Goal: Navigation & Orientation: Find specific page/section

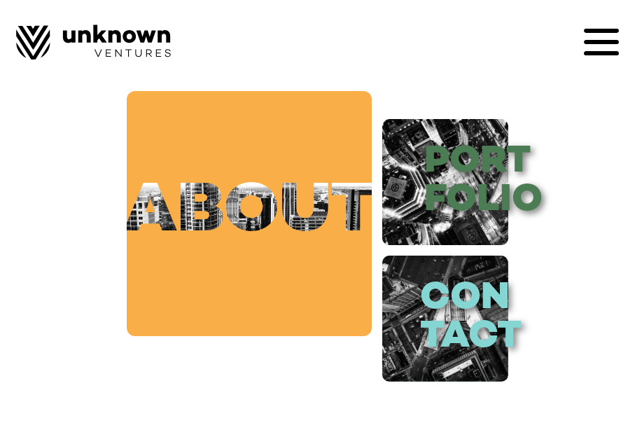
click at [255, 174] on link "about" at bounding box center [249, 213] width 245 height 245
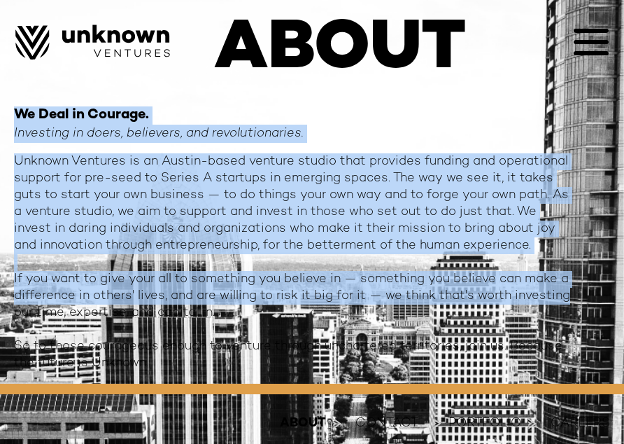
scroll to position [280, 0]
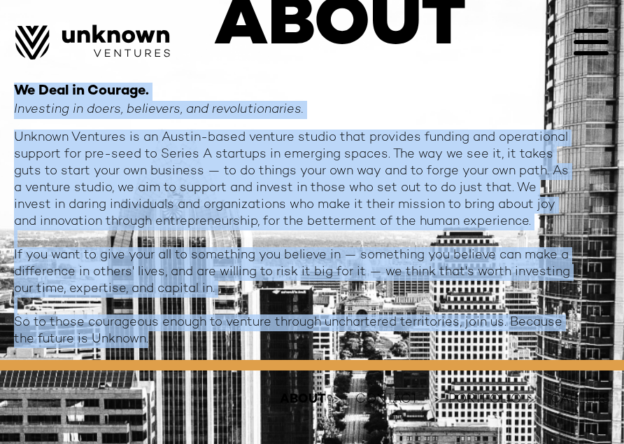
drag, startPoint x: 17, startPoint y: 158, endPoint x: 189, endPoint y: 344, distance: 253.6
click at [189, 344] on div "We Deal in Courage. Investing in doers, believers, and revolutionaries. Unknown…" at bounding box center [294, 215] width 560 height 265
copy div "We Deal in Courage. Investing in doers, believers, and revolutionaries. Unknown…"
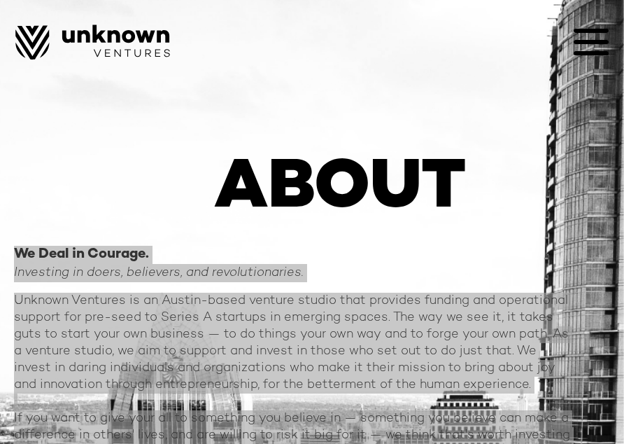
scroll to position [0, 0]
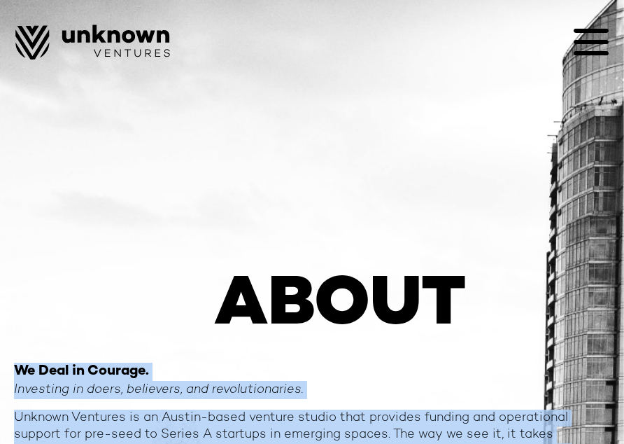
click at [610, 39] on div "About contact Portfolio blog Careers Designed by Sangfroid!" at bounding box center [312, 29] width 624 height 59
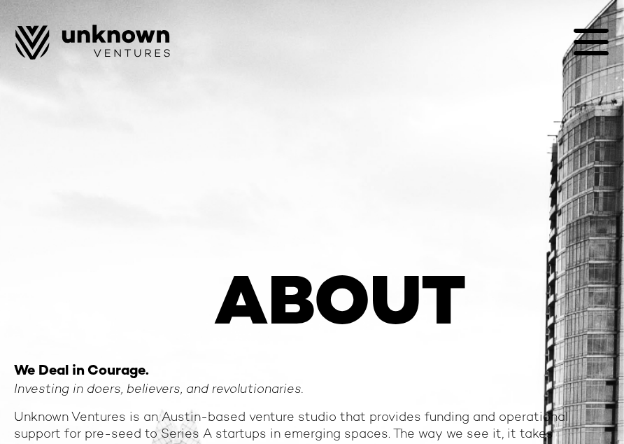
click at [592, 38] on icon at bounding box center [591, 41] width 35 height 35
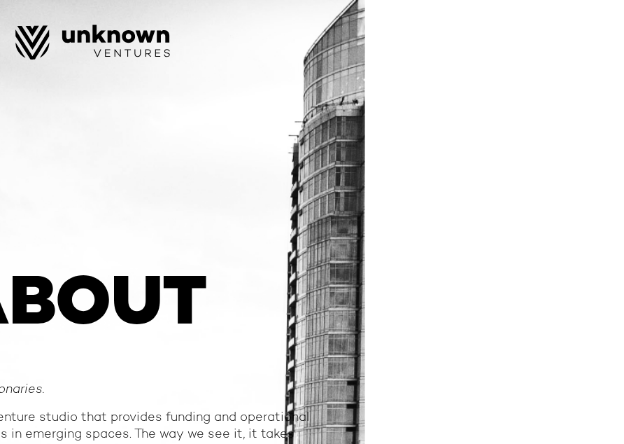
click at [139, 34] on img at bounding box center [92, 41] width 155 height 35
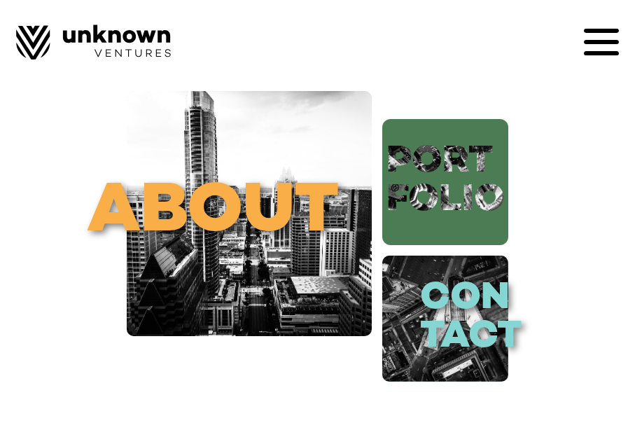
click at [421, 192] on link "port folio" at bounding box center [445, 182] width 126 height 126
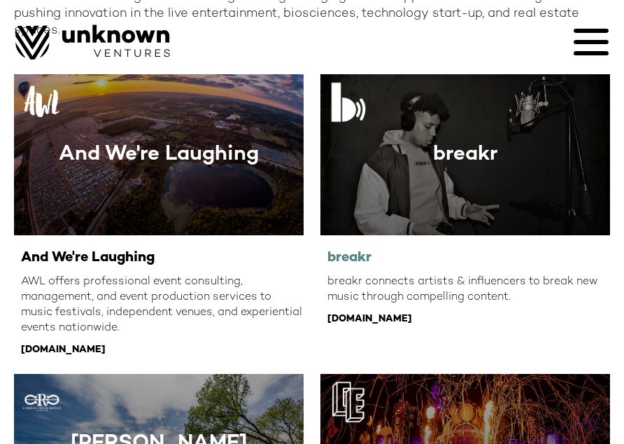
scroll to position [210, 0]
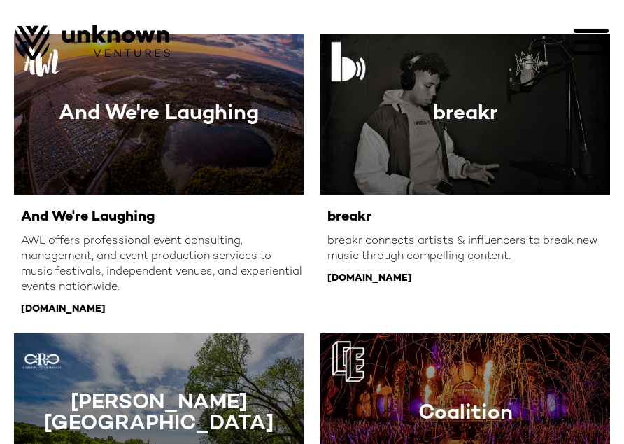
click at [589, 38] on icon at bounding box center [591, 41] width 35 height 35
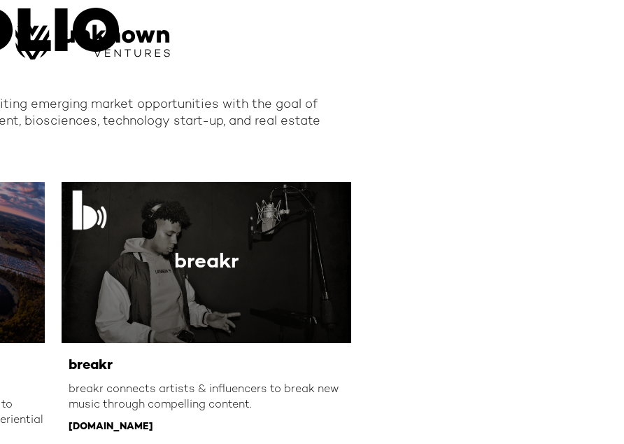
scroll to position [0, 0]
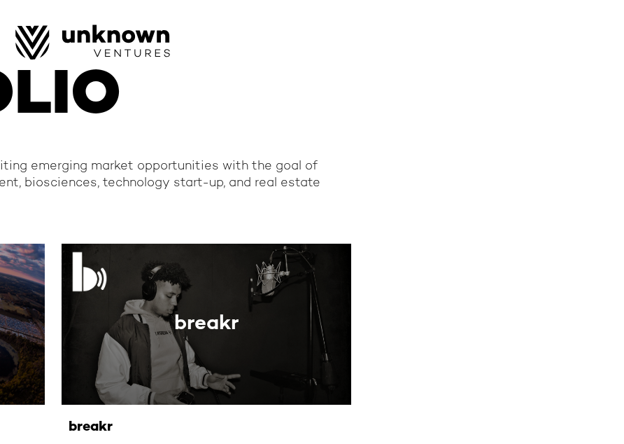
click at [124, 30] on img at bounding box center [92, 41] width 155 height 35
click at [40, 42] on img at bounding box center [92, 41] width 155 height 35
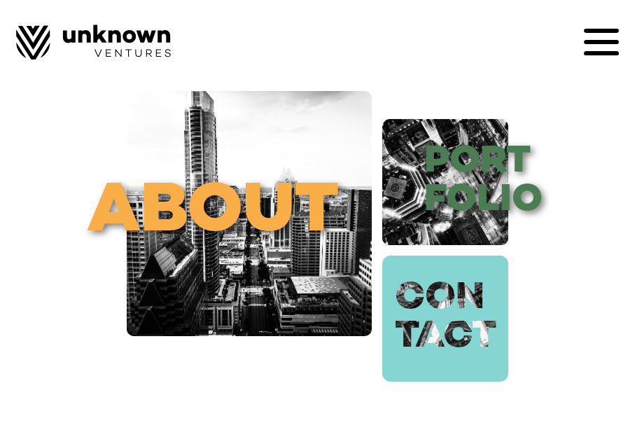
click at [450, 339] on link "con tact" at bounding box center [445, 318] width 126 height 126
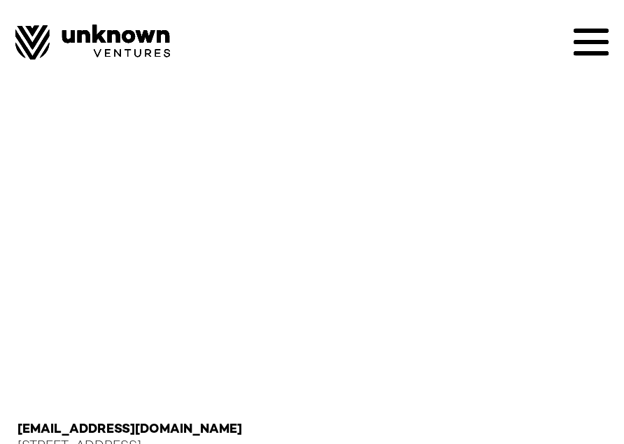
scroll to position [504, 0]
